Goal: Information Seeking & Learning: Learn about a topic

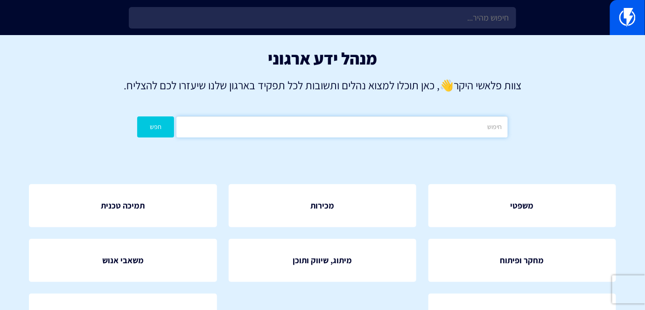
click at [397, 130] on input "text" at bounding box center [341, 126] width 331 height 21
type input "מ"
type input "ת"
type input "מייל"
click at [137, 116] on button "חפש" at bounding box center [155, 126] width 37 height 21
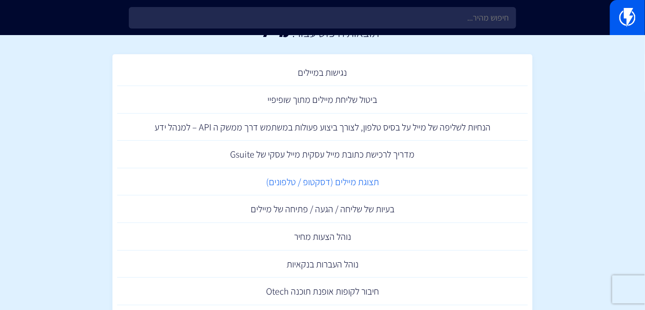
scroll to position [42, 0]
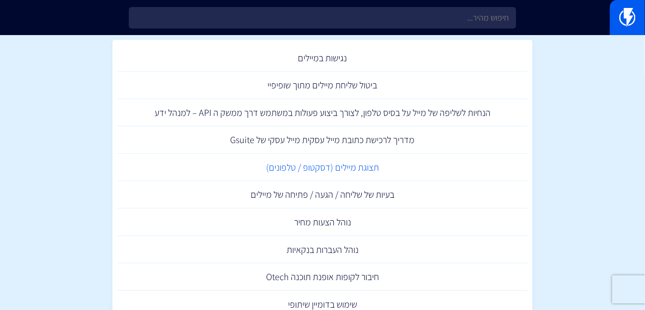
click at [370, 167] on link "תצוגת מיילים (דסקטופ / טלפונים)" at bounding box center [322, 168] width 411 height 28
